Goal: Transaction & Acquisition: Purchase product/service

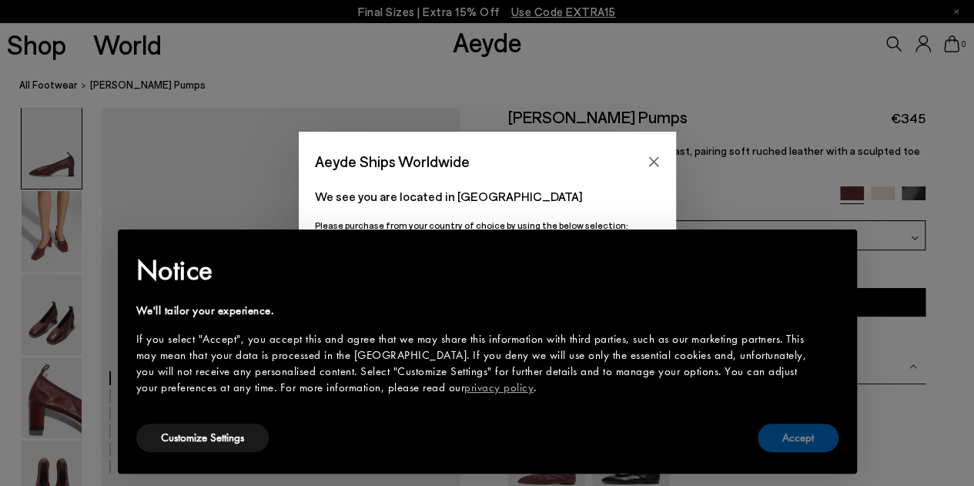
click at [789, 443] on button "Accept" at bounding box center [797, 437] width 81 height 28
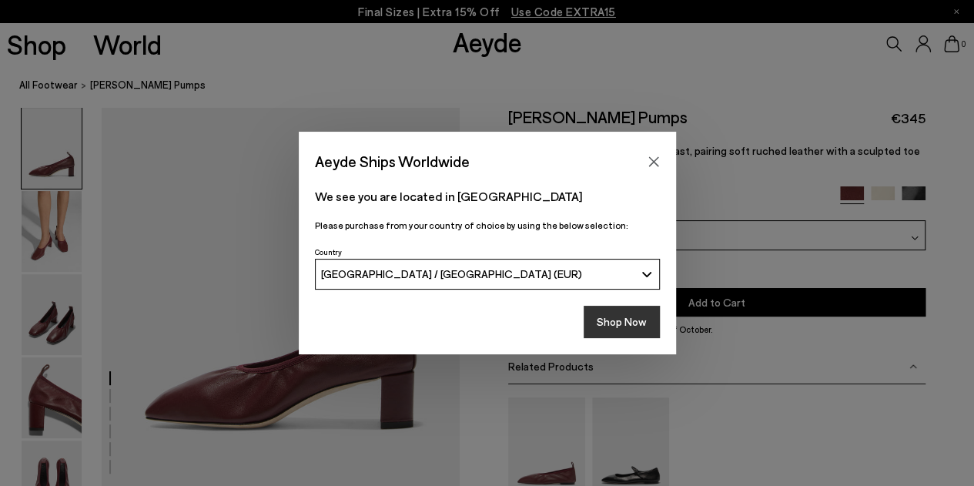
click at [636, 322] on button "Shop Now" at bounding box center [621, 322] width 76 height 32
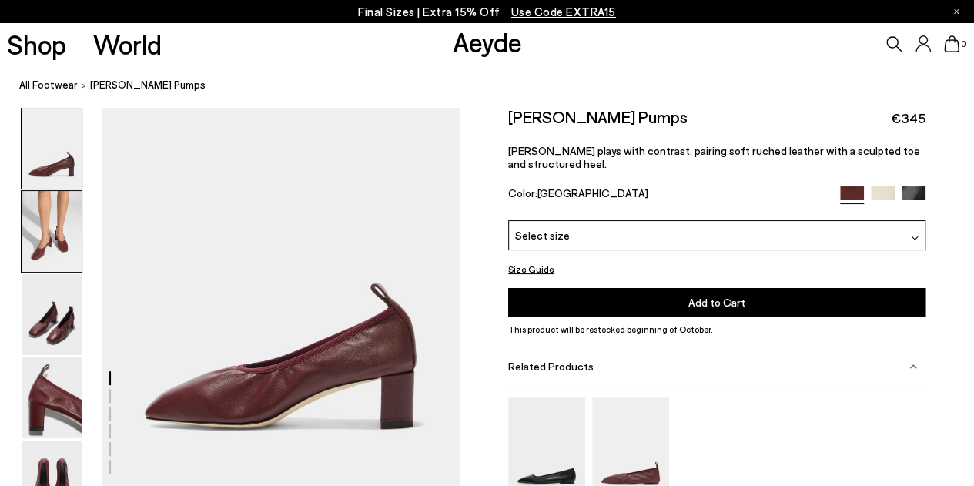
click at [42, 222] on img at bounding box center [52, 231] width 60 height 81
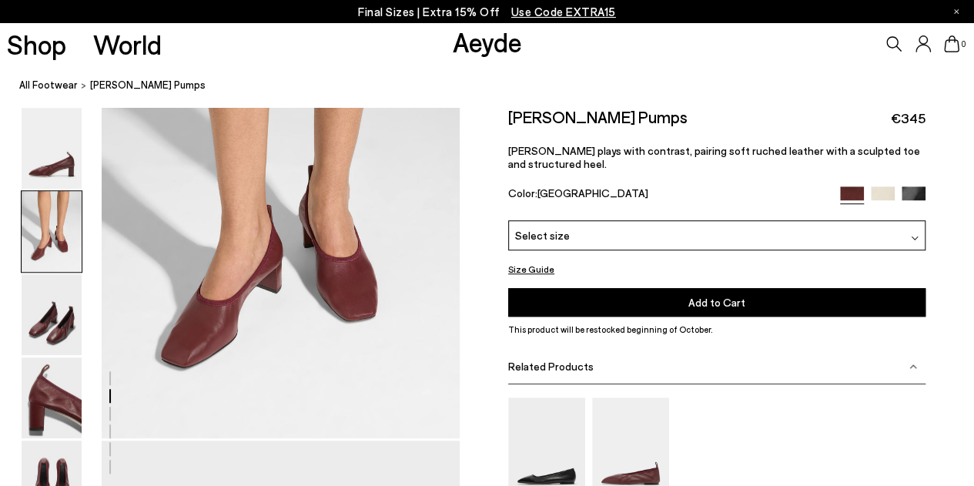
scroll to position [529, 0]
